Goal: Navigation & Orientation: Find specific page/section

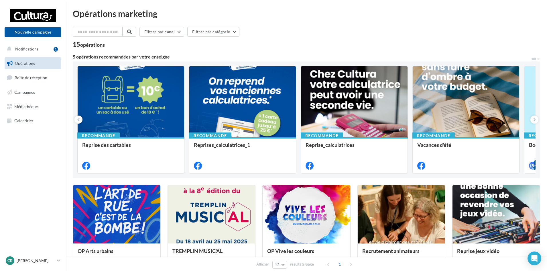
click at [159, 14] on div "Opérations marketing" at bounding box center [306, 13] width 467 height 9
click at [31, 123] on span "Calendrier" at bounding box center [23, 120] width 19 height 5
